Goal: Transaction & Acquisition: Purchase product/service

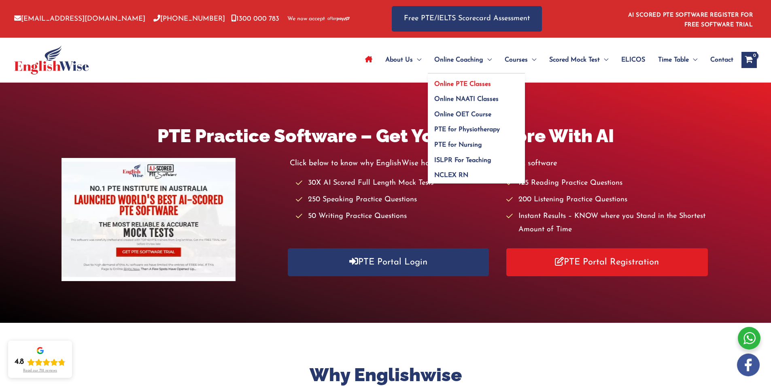
click at [462, 81] on span "Online PTE Classes" at bounding box center [462, 84] width 57 height 6
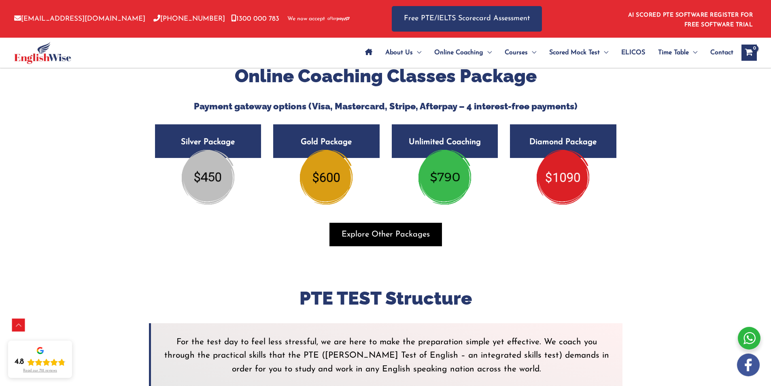
click at [372, 230] on span "Explore Other Packages" at bounding box center [385, 234] width 88 height 11
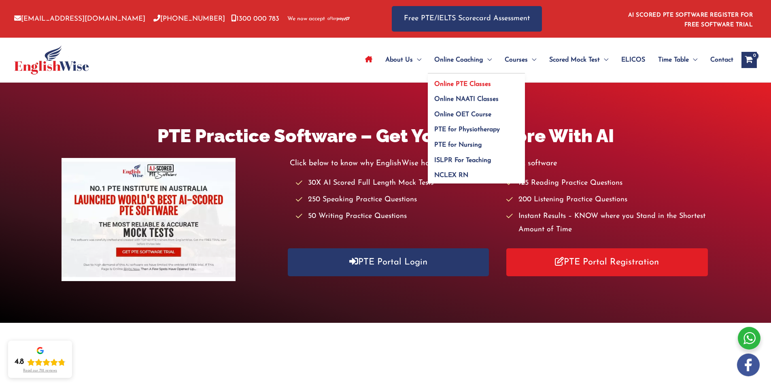
click at [460, 84] on span "Online PTE Classes" at bounding box center [462, 84] width 57 height 6
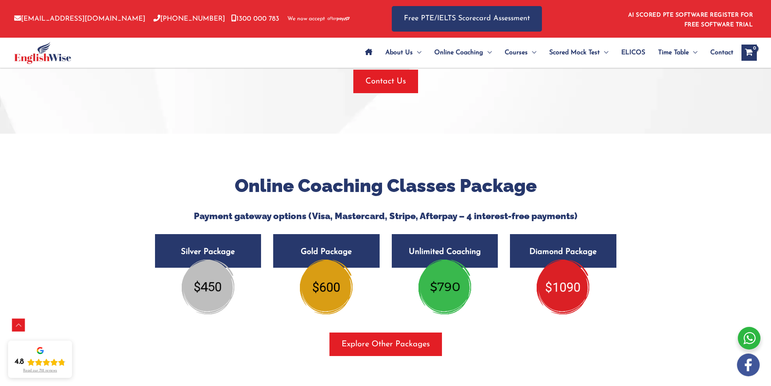
scroll to position [1376, 0]
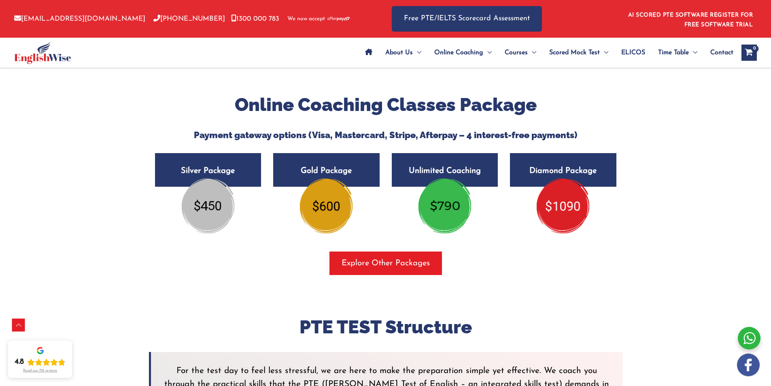
click at [327, 218] on img at bounding box center [326, 205] width 53 height 54
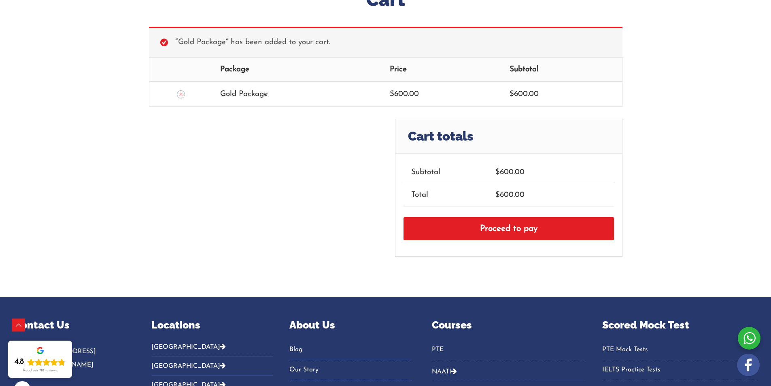
click at [491, 227] on link "Proceed to pay" at bounding box center [508, 228] width 210 height 23
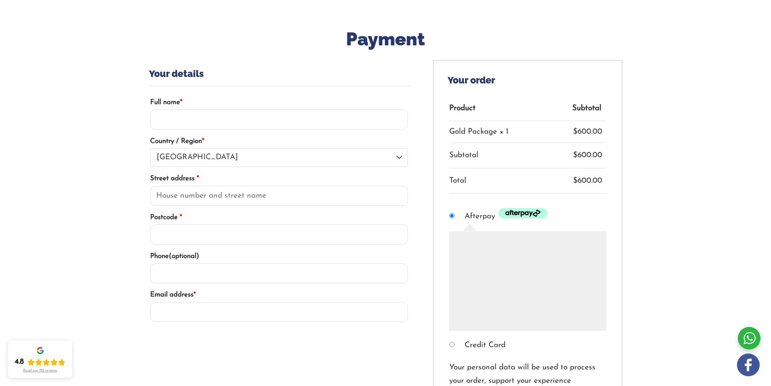
scroll to position [80, 0]
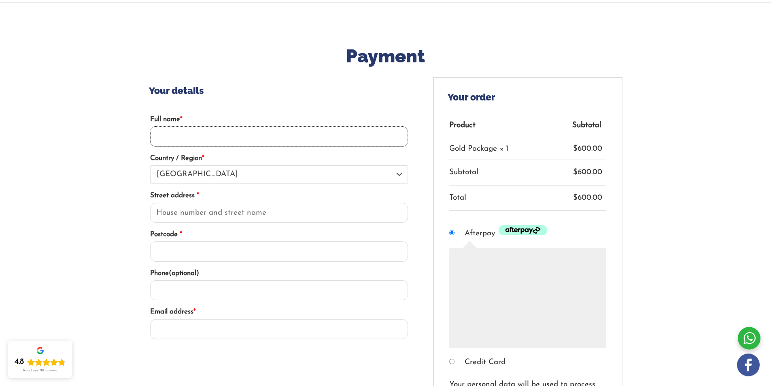
click at [220, 137] on input "Full name *" at bounding box center [279, 136] width 258 height 20
click at [157, 135] on input "[PERSON_NAME]" at bounding box center [279, 136] width 258 height 20
click at [176, 136] on input "[PERSON_NAME]" at bounding box center [279, 136] width 258 height 20
click at [211, 136] on input "Joan Jepkoech cheruiyot" at bounding box center [279, 136] width 258 height 20
type input "[PERSON_NAME]"
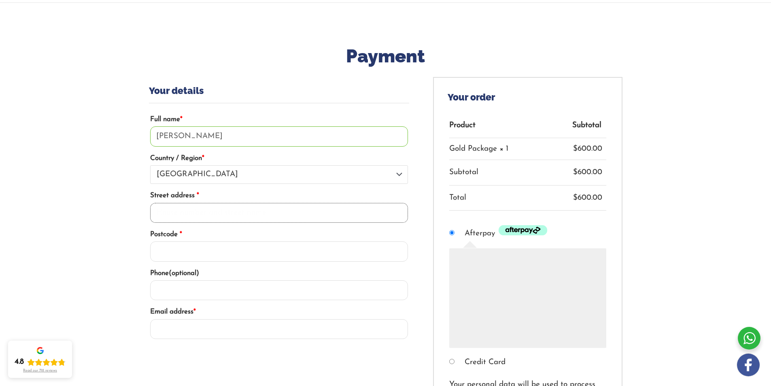
click at [268, 212] on input "Street address *" at bounding box center [279, 213] width 258 height 20
type input "13 inglis street"
click at [184, 250] on input "Postcode *" at bounding box center [279, 251] width 258 height 20
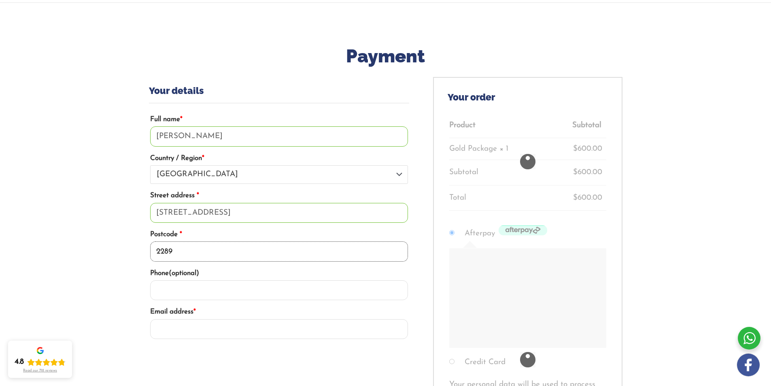
type input "2289"
click at [190, 291] on input "Phone (optional)" at bounding box center [279, 290] width 258 height 20
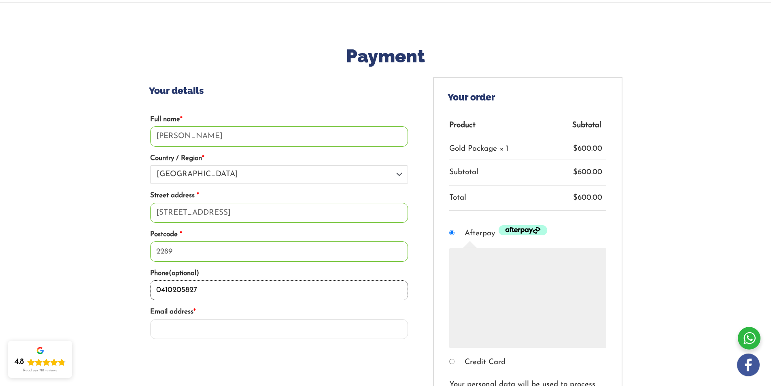
type input "0410205827"
drag, startPoint x: 248, startPoint y: 335, endPoint x: 260, endPoint y: 332, distance: 12.4
click at [253, 333] on input "Email address *" at bounding box center [279, 329] width 258 height 20
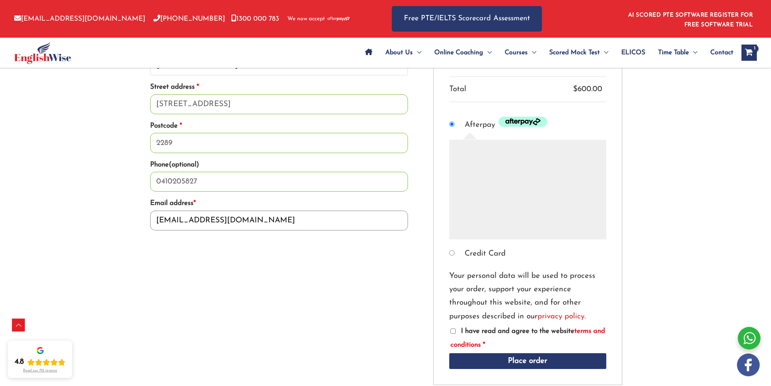
scroll to position [201, 0]
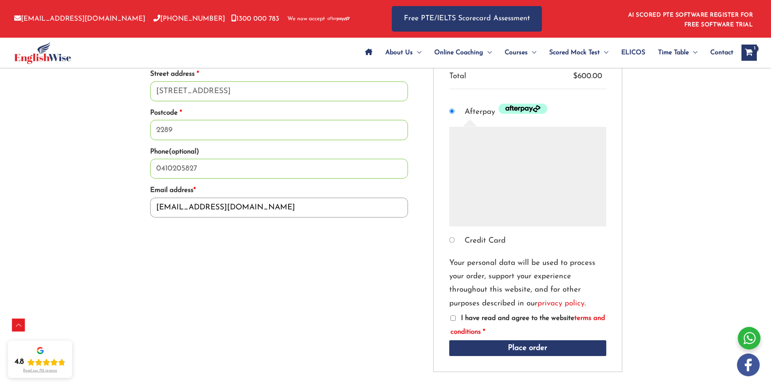
type input "joanjepkoechcheruiyot@gmail.com"
click at [451, 316] on input "I have read and agree to the website terms and conditions *" at bounding box center [452, 317] width 5 height 5
checkbox input "true"
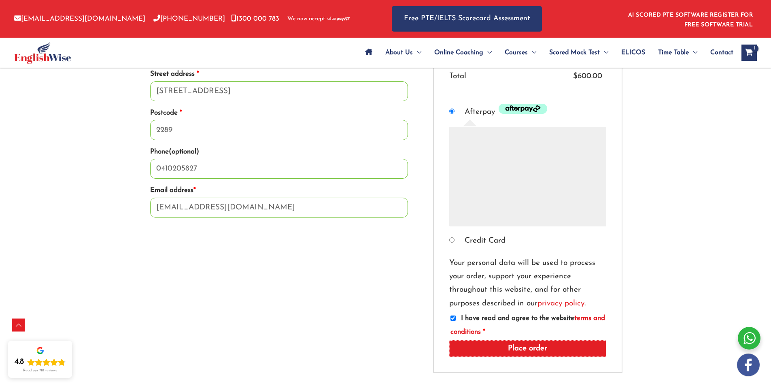
click at [519, 344] on button "Place order" at bounding box center [527, 348] width 157 height 17
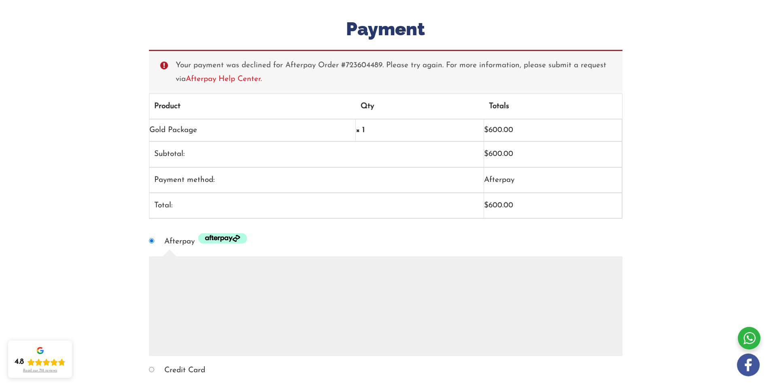
scroll to position [121, 0]
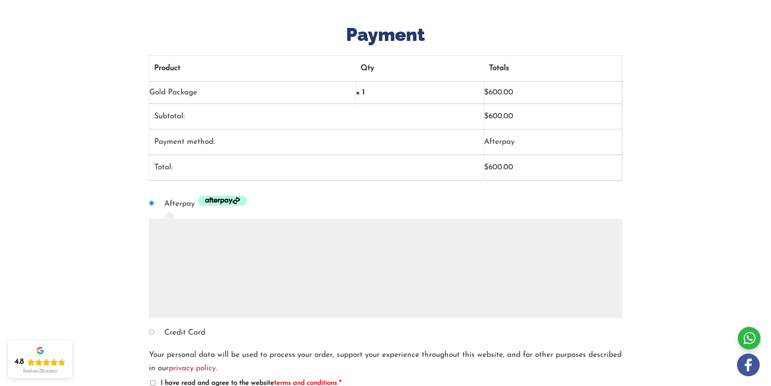
scroll to position [202, 0]
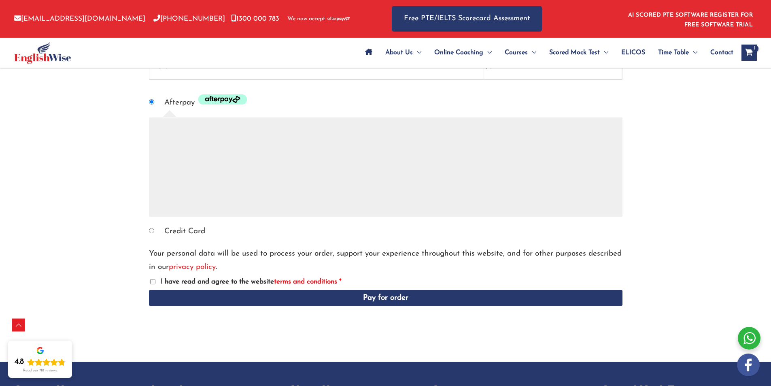
click at [152, 284] on input "I have read and agree to the website terms and conditions *" at bounding box center [152, 281] width 5 height 5
checkbox input "true"
click at [242, 317] on div "Your personal data will be used to process your order, support your experience …" at bounding box center [385, 284] width 473 height 74
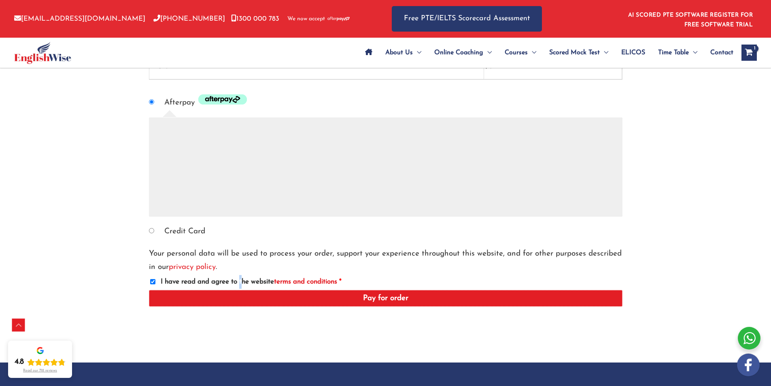
click at [240, 301] on button "Pay for order" at bounding box center [385, 298] width 473 height 17
